Goal: Information Seeking & Learning: Compare options

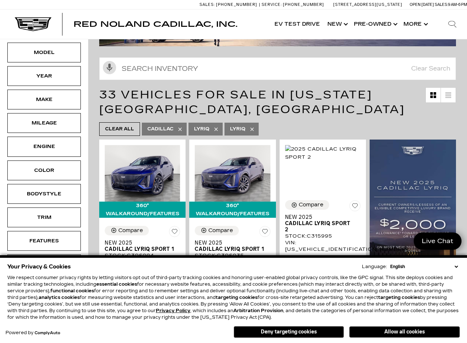
scroll to position [55, 0]
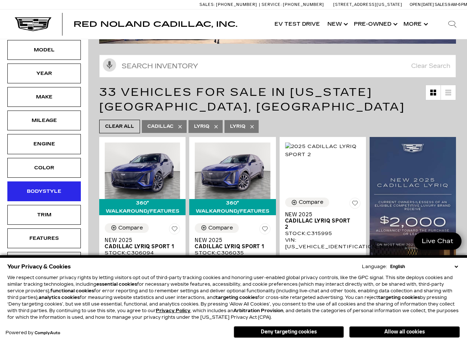
click at [58, 191] on div "Bodystyle" at bounding box center [44, 192] width 37 height 8
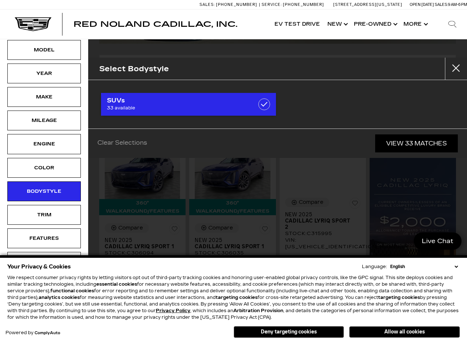
click at [131, 102] on span "SUVs" at bounding box center [176, 100] width 139 height 7
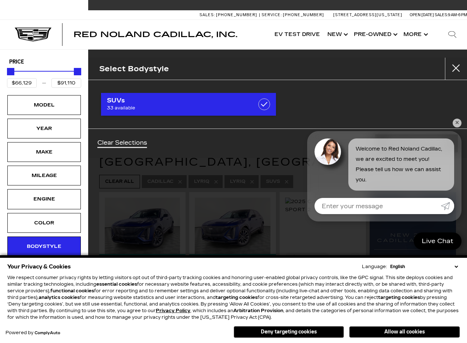
click at [144, 103] on span "SUVs" at bounding box center [176, 100] width 139 height 7
checkbox input "false"
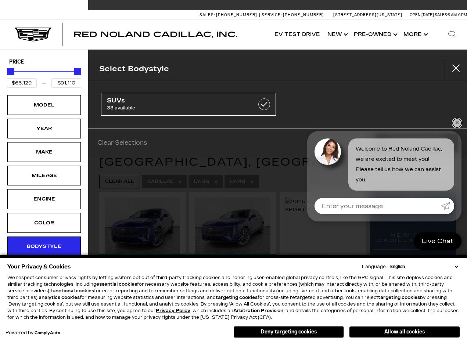
click at [458, 122] on link "✕" at bounding box center [457, 123] width 9 height 9
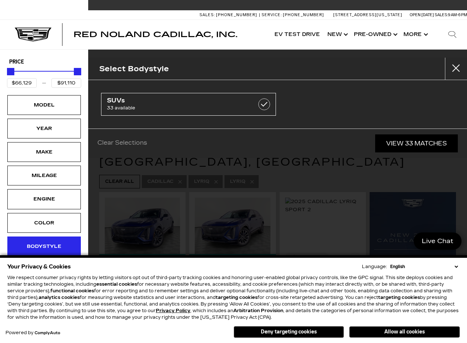
click at [51, 246] on div "Bodystyle" at bounding box center [44, 247] width 37 height 8
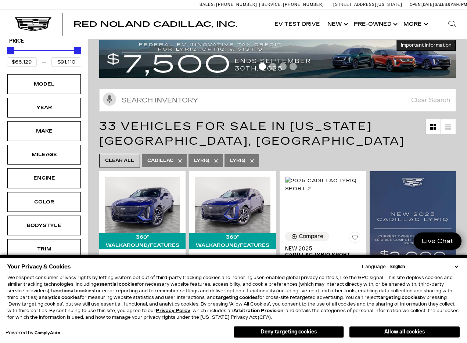
scroll to position [24, 0]
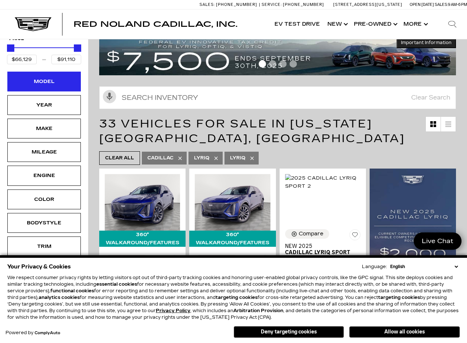
click at [44, 80] on div "Model" at bounding box center [44, 82] width 37 height 8
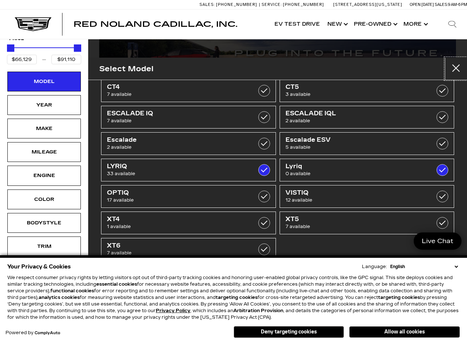
scroll to position [14, 0]
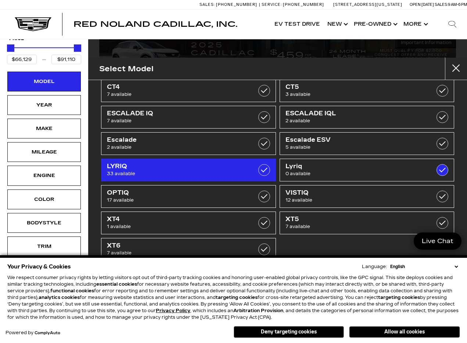
click at [266, 169] on label at bounding box center [264, 170] width 12 height 12
checkbox input "false"
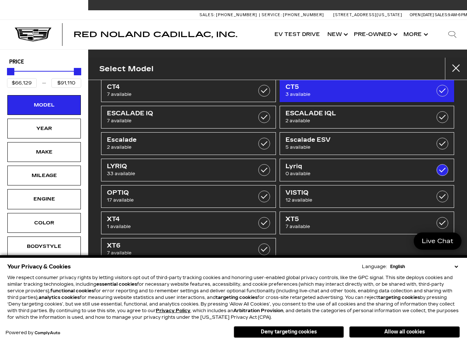
click at [303, 86] on span "CT5" at bounding box center [355, 86] width 139 height 7
type input "$51,298"
checkbox input "true"
click at [303, 88] on span "CT5" at bounding box center [355, 86] width 139 height 7
type input "$66,129"
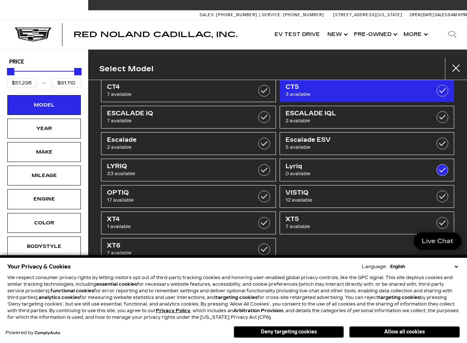
checkbox input "false"
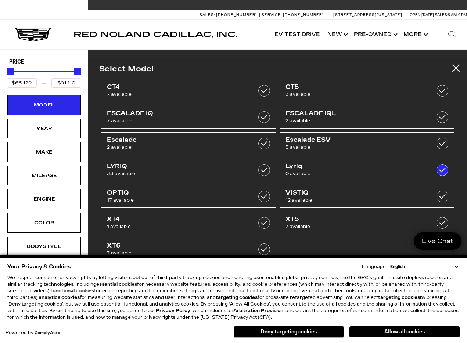
click at [374, 330] on button "Allow all cookies" at bounding box center [405, 332] width 110 height 11
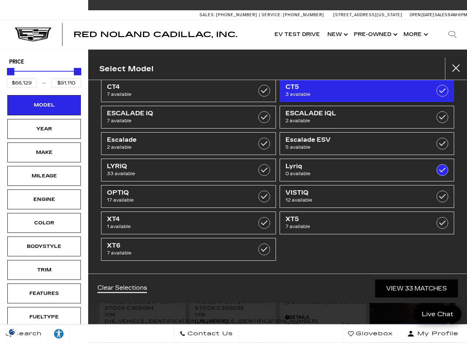
click at [327, 94] on span "3 available" at bounding box center [355, 94] width 139 height 7
type input "$51,298"
checkbox input "true"
click at [324, 92] on span "3 available" at bounding box center [355, 94] width 139 height 7
type input "$66,129"
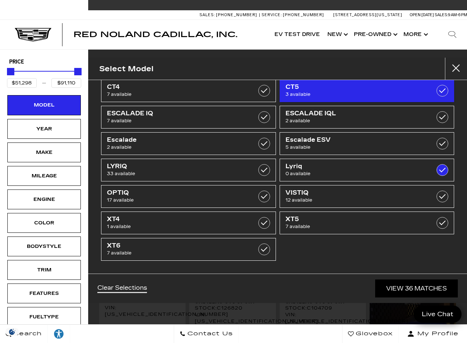
checkbox input "false"
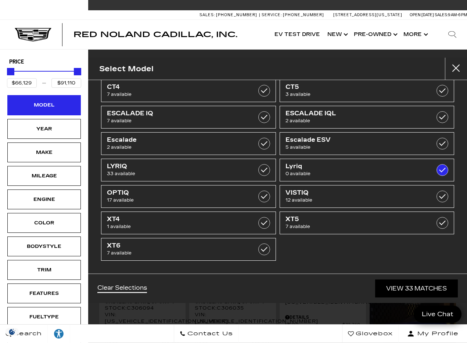
click at [46, 104] on div "Model" at bounding box center [44, 105] width 37 height 8
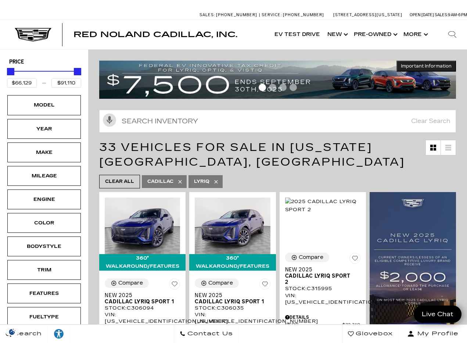
click at [217, 182] on icon at bounding box center [215, 181] width 3 height 3
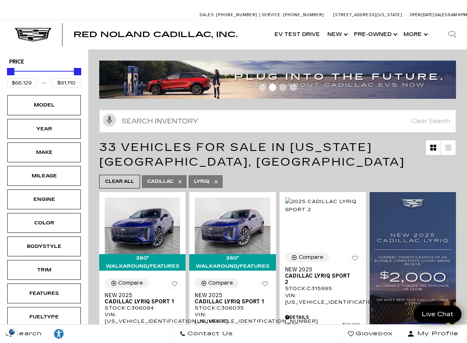
type input "$46,674"
type input "$179,434"
